Goal: Task Accomplishment & Management: Manage account settings

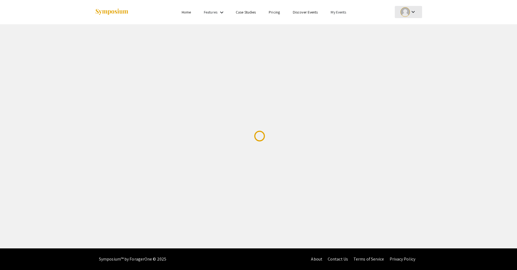
click at [406, 13] on div at bounding box center [404, 11] width 9 height 9
click at [406, 53] on button "Sign out" at bounding box center [411, 52] width 33 height 13
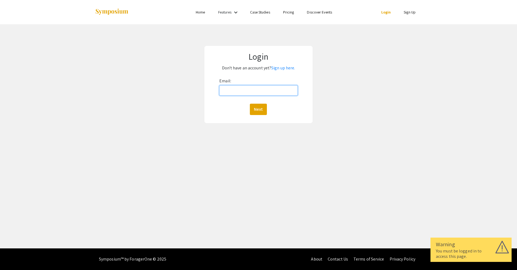
click at [234, 90] on input "Email:" at bounding box center [258, 90] width 78 height 10
type input "[PERSON_NAME][EMAIL_ADDRESS][PERSON_NAME][DOMAIN_NAME]"
click at [252, 108] on button "Next" at bounding box center [258, 109] width 17 height 11
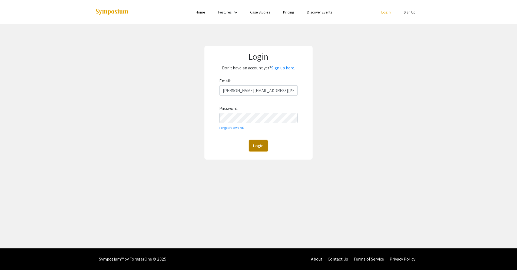
click at [257, 141] on button "Login" at bounding box center [258, 145] width 19 height 11
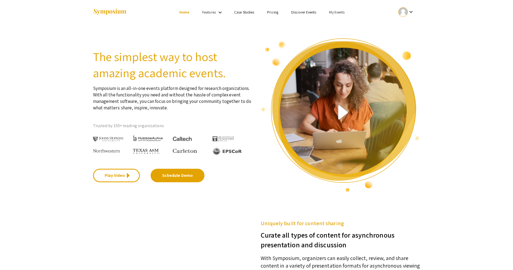
click at [339, 10] on link "My Events" at bounding box center [336, 12] width 15 height 5
click at [342, 21] on button "Events I've organized" at bounding box center [345, 24] width 46 height 13
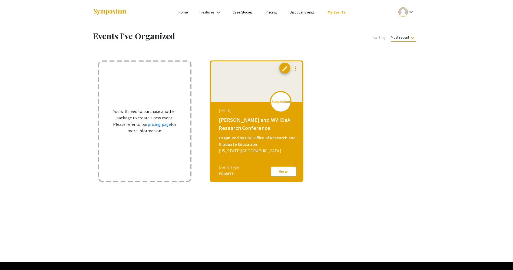
click at [254, 121] on div "[PERSON_NAME] and WV IDeA Research Conference" at bounding box center [257, 124] width 77 height 16
click at [282, 177] on button "View" at bounding box center [283, 171] width 27 height 11
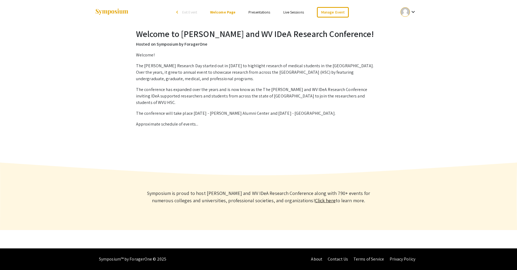
click at [259, 12] on link "Presentations" at bounding box center [259, 12] width 22 height 5
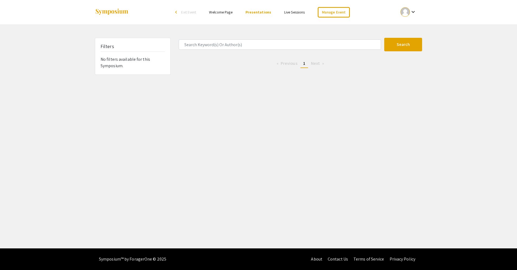
click at [219, 12] on link "Welcome Page" at bounding box center [220, 12] width 23 height 5
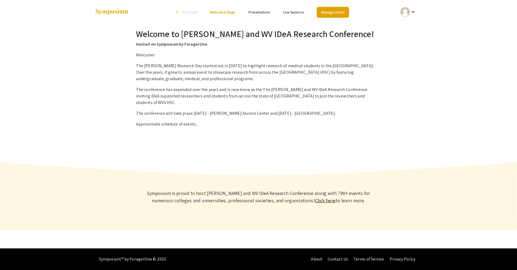
click at [334, 15] on link "Manage Event" at bounding box center [333, 12] width 32 height 11
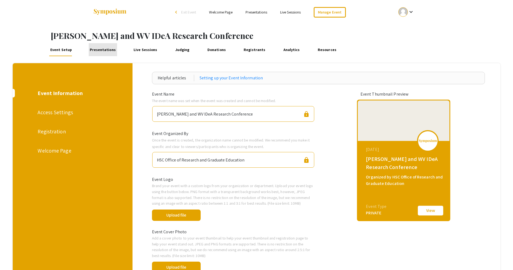
click at [102, 50] on link "Presentations" at bounding box center [103, 49] width 28 height 13
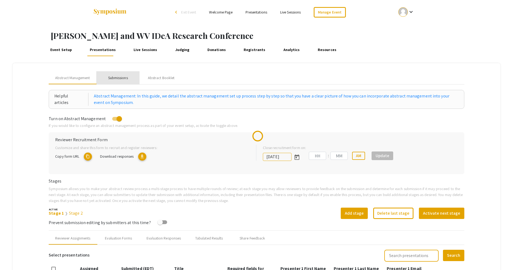
click at [120, 77] on div "Submissions" at bounding box center [118, 78] width 20 height 6
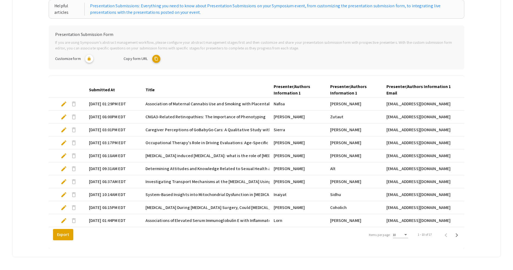
scroll to position [116, 0]
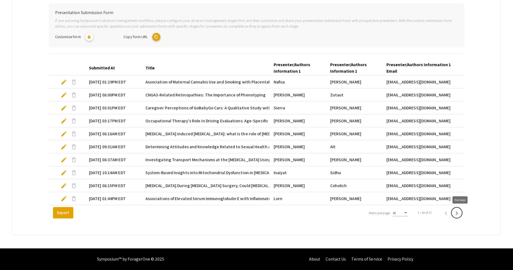
click at [458, 214] on icon "Next page" at bounding box center [456, 214] width 2 height 4
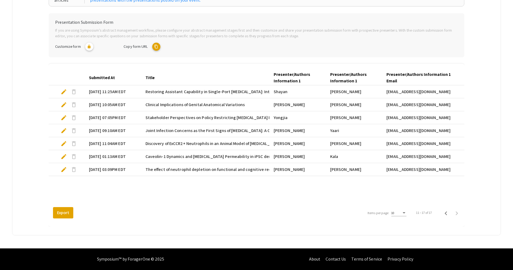
scroll to position [102, 0]
click at [447, 213] on icon "Previous page" at bounding box center [445, 214] width 2 height 4
